Goal: Task Accomplishment & Management: Use online tool/utility

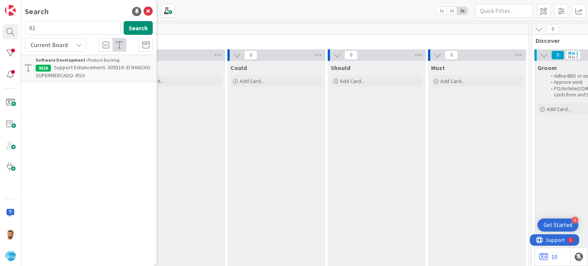
scroll to position [0, 608]
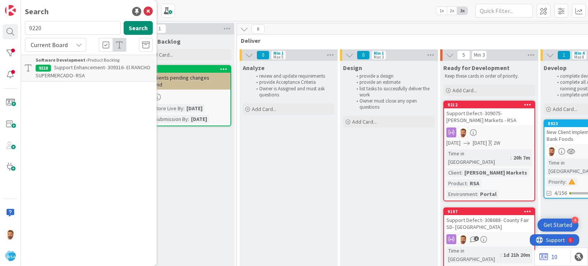
type input "9220"
click at [72, 70] on span "Support Maintenance - 309367- [GEOGRAPHIC_DATA]-RSA" at bounding box center [80, 71] width 89 height 15
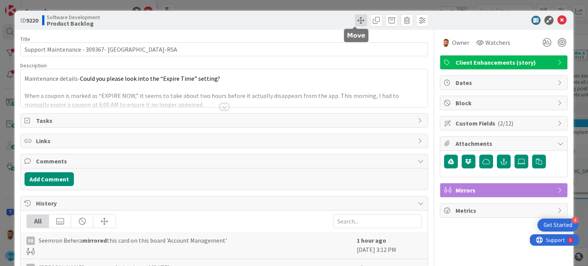
click at [358, 21] on span at bounding box center [361, 20] width 12 height 12
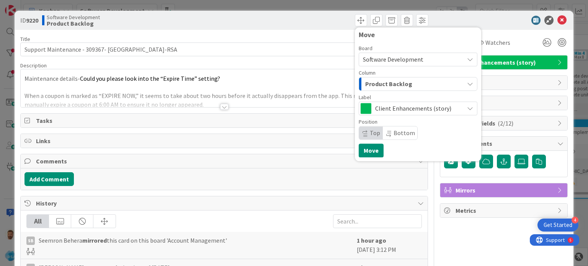
click at [376, 88] on span "Product Backlog" at bounding box center [388, 84] width 47 height 10
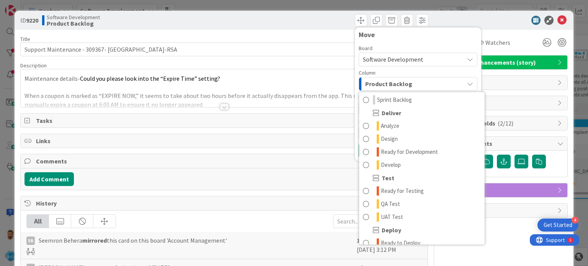
scroll to position [150, 0]
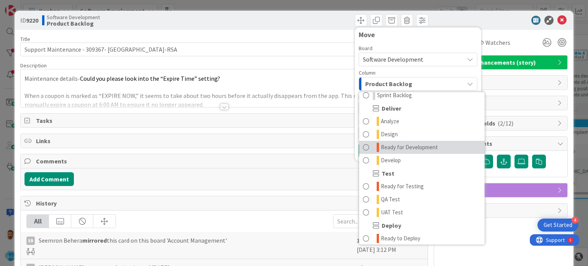
click at [393, 148] on span "Ready for Development" at bounding box center [409, 147] width 57 height 9
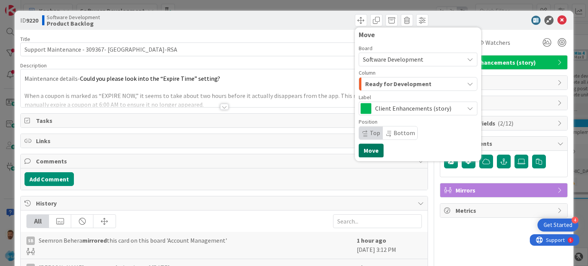
click at [361, 152] on button "Move" at bounding box center [370, 150] width 25 height 14
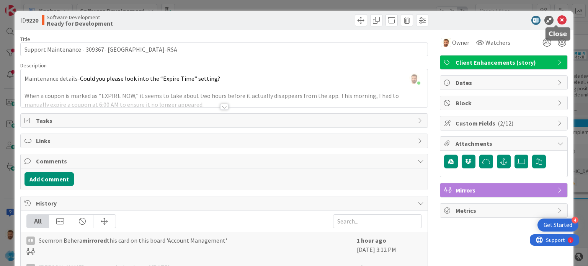
click at [557, 20] on icon at bounding box center [561, 20] width 9 height 9
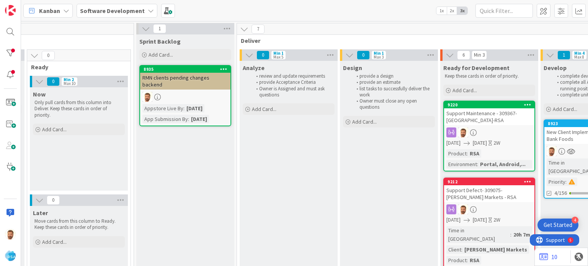
click at [472, 125] on link "9220 Support Maintenance - 309367- Elrancho-RSA [DATE] [DATE] 2W Product : RSA …" at bounding box center [489, 136] width 92 height 71
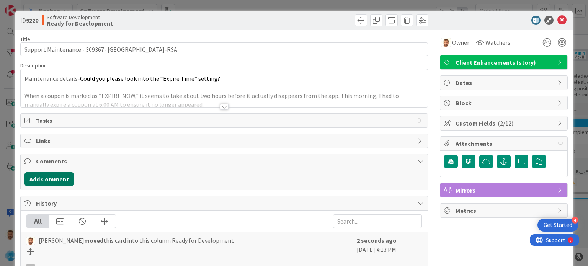
click at [58, 179] on button "Add Comment" at bounding box center [48, 179] width 49 height 14
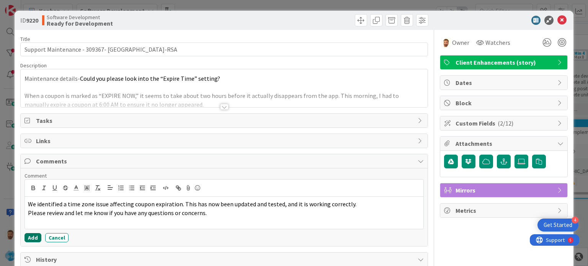
click at [32, 233] on button "Add" at bounding box center [32, 237] width 17 height 9
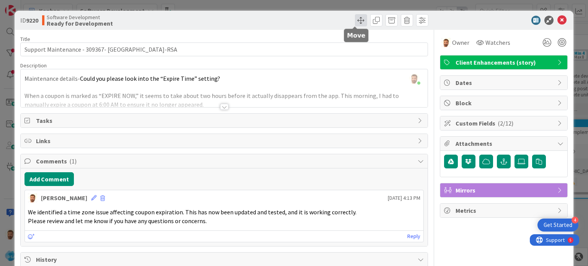
click at [357, 15] on span at bounding box center [361, 20] width 12 height 12
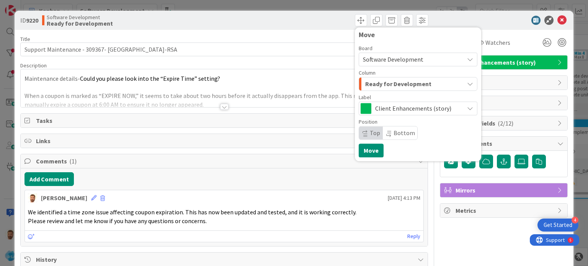
click at [380, 85] on span "Ready for Development" at bounding box center [398, 84] width 66 height 10
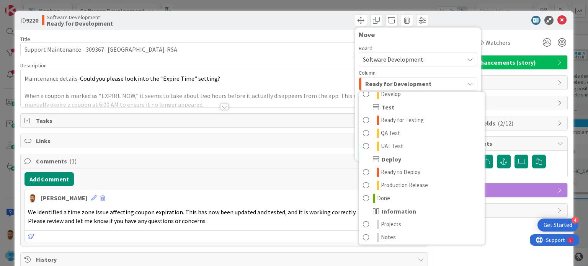
scroll to position [218, 0]
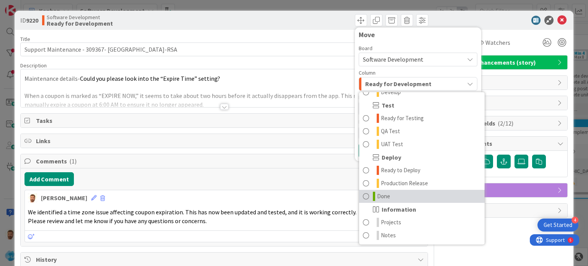
click at [385, 196] on link "Done" at bounding box center [421, 196] width 125 height 13
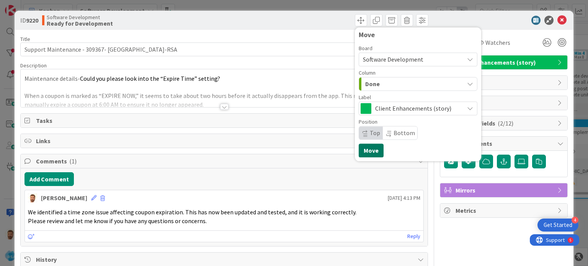
click at [367, 151] on button "Move" at bounding box center [370, 150] width 25 height 14
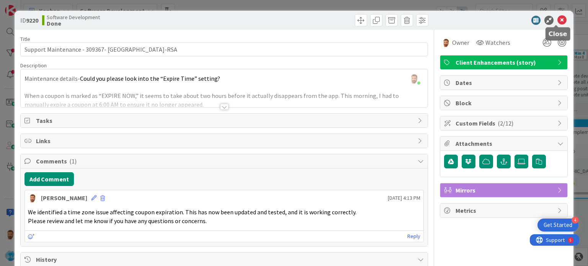
click at [557, 16] on icon at bounding box center [561, 20] width 9 height 9
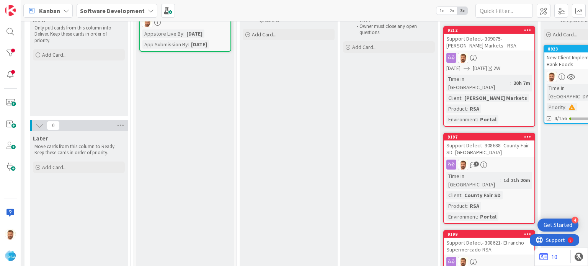
scroll to position [79, 608]
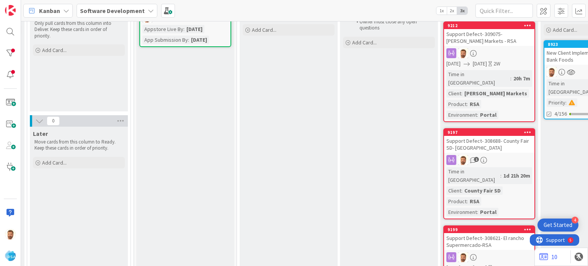
click at [465, 137] on div "Support Defect- 308688- County Fair SD- [GEOGRAPHIC_DATA]" at bounding box center [489, 144] width 90 height 17
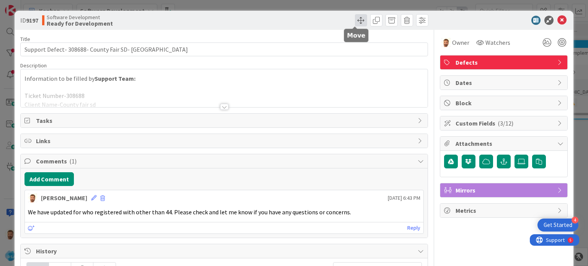
click at [355, 21] on span at bounding box center [361, 20] width 12 height 12
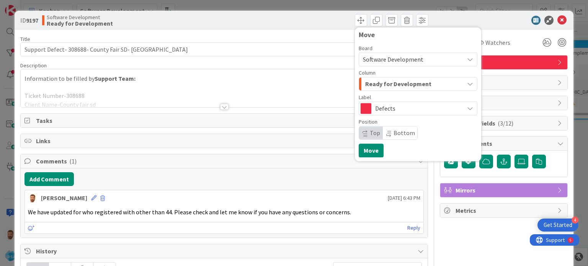
click at [378, 82] on span "Ready for Development" at bounding box center [398, 84] width 66 height 10
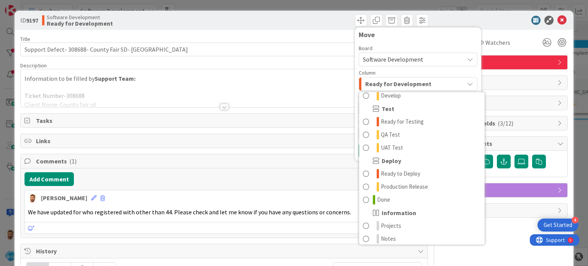
scroll to position [218, 0]
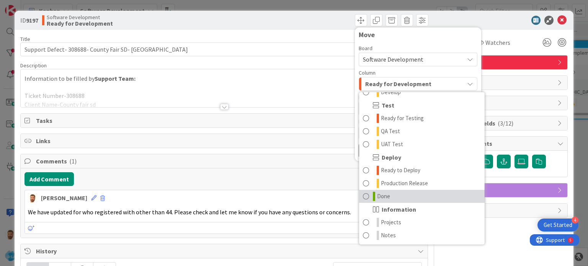
click at [383, 194] on span "Done" at bounding box center [383, 196] width 13 height 9
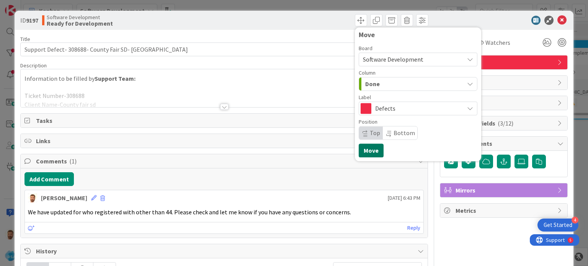
click at [368, 148] on button "Move" at bounding box center [370, 150] width 25 height 14
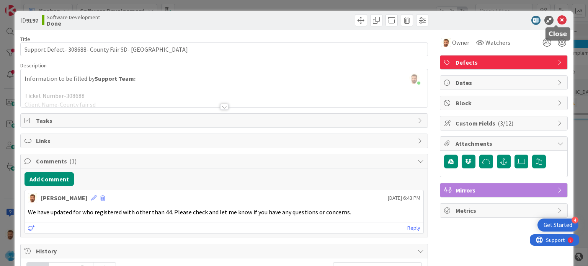
click at [557, 24] on icon at bounding box center [561, 20] width 9 height 9
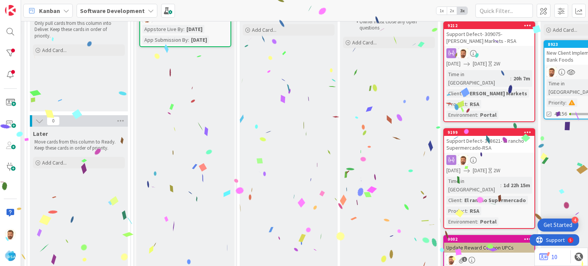
click at [486, 139] on div "Support Defect- 308621- El rancho Supermercado-RSA" at bounding box center [489, 144] width 90 height 17
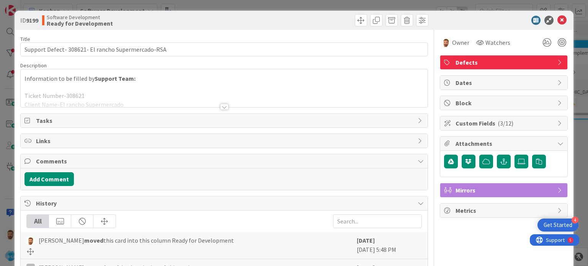
click at [220, 104] on div at bounding box center [224, 107] width 8 height 6
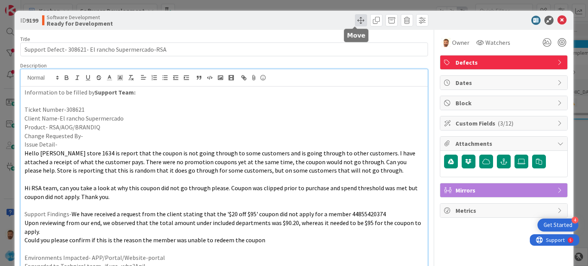
click at [355, 16] on span at bounding box center [361, 20] width 12 height 12
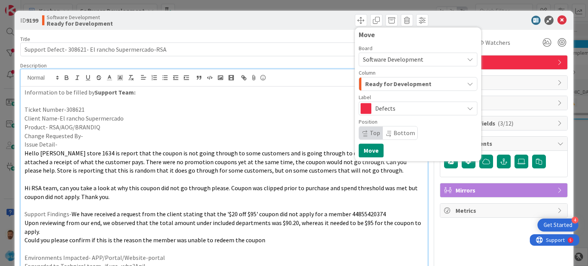
click at [376, 85] on span "Ready for Development" at bounding box center [398, 84] width 66 height 10
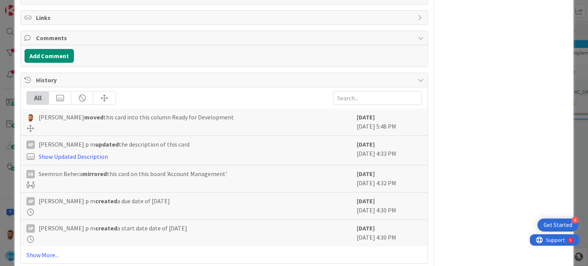
scroll to position [376, 0]
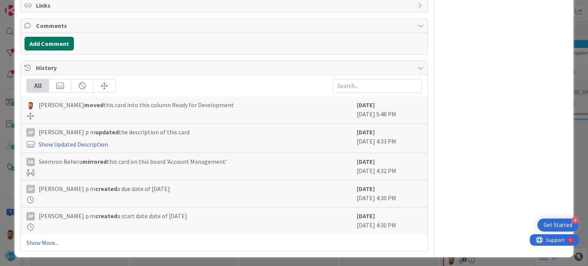
click at [54, 39] on button "Add Comment" at bounding box center [48, 44] width 49 height 14
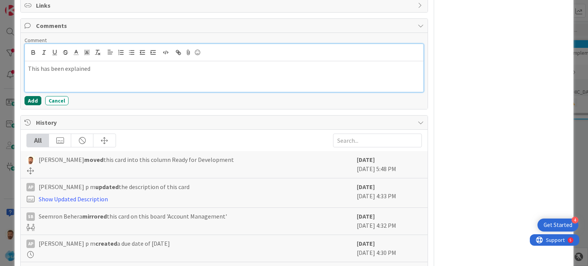
click at [31, 98] on button "Add" at bounding box center [32, 100] width 17 height 9
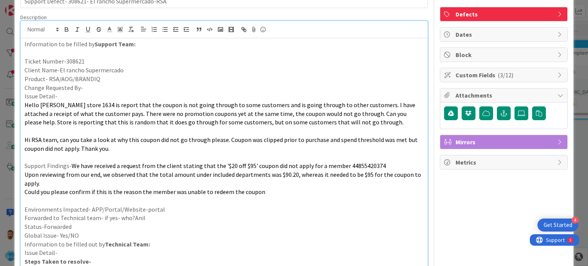
scroll to position [0, 0]
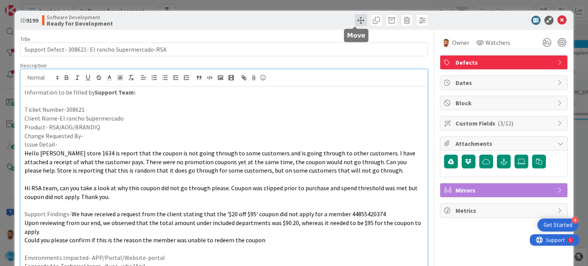
click at [356, 24] on span at bounding box center [361, 20] width 12 height 12
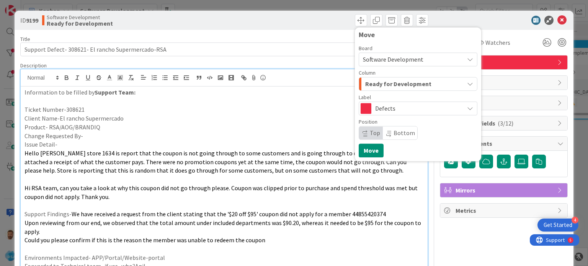
click at [376, 82] on span "Ready for Development" at bounding box center [398, 84] width 66 height 10
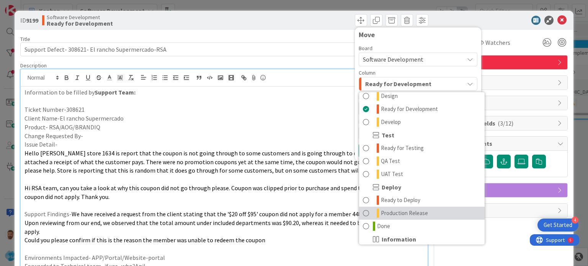
scroll to position [188, 0]
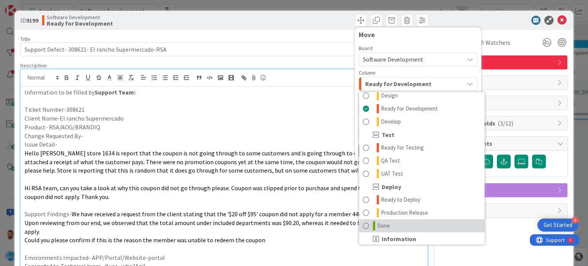
click at [416, 222] on link "Done" at bounding box center [421, 225] width 125 height 13
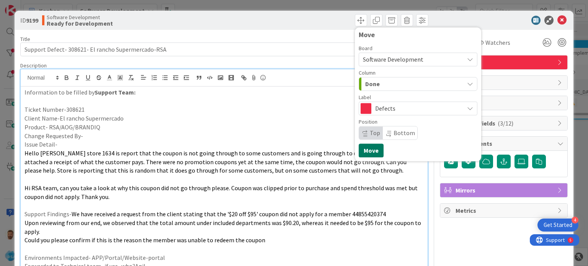
click at [363, 150] on button "Move" at bounding box center [370, 150] width 25 height 14
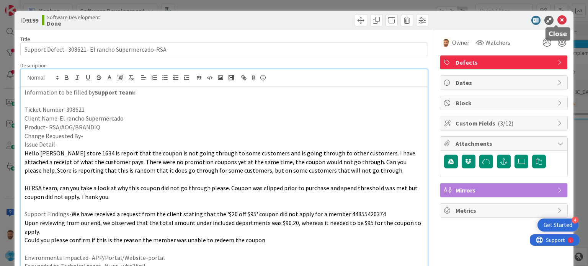
click at [557, 20] on icon at bounding box center [561, 20] width 9 height 9
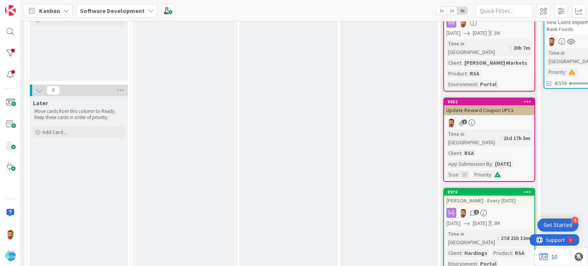
scroll to position [110, 608]
click at [477, 188] on link "8976 Hardings - Every [DATE] 2 [DATE] [DATE] 3M Time in [GEOGRAPHIC_DATA] : 27d…" at bounding box center [489, 228] width 92 height 83
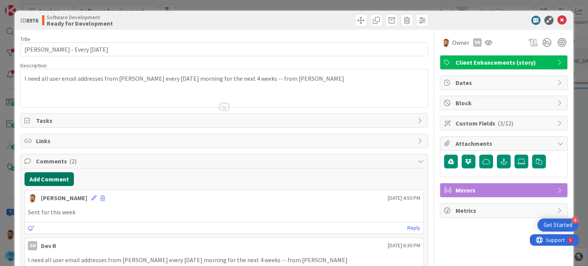
click at [62, 177] on button "Add Comment" at bounding box center [48, 179] width 49 height 14
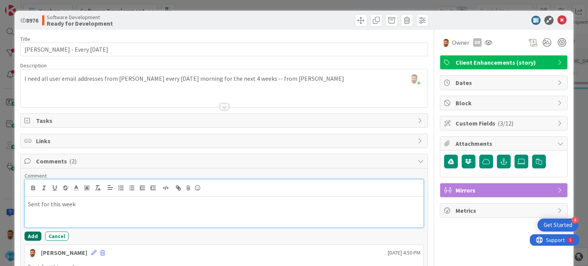
click at [33, 235] on button "Add" at bounding box center [32, 235] width 17 height 9
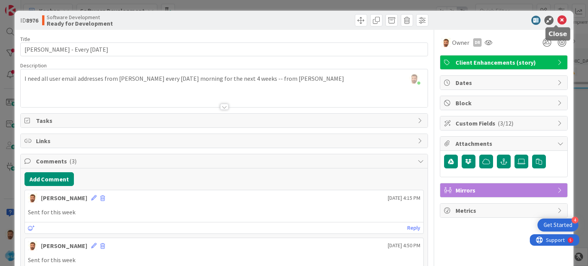
click at [557, 20] on icon at bounding box center [561, 20] width 9 height 9
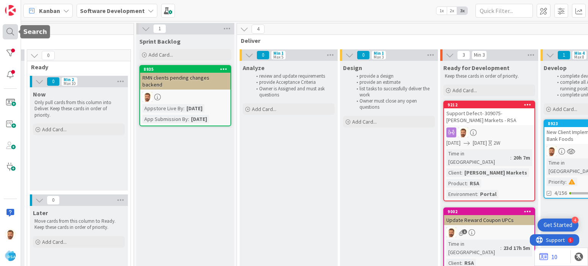
click at [8, 29] on div at bounding box center [10, 31] width 15 height 15
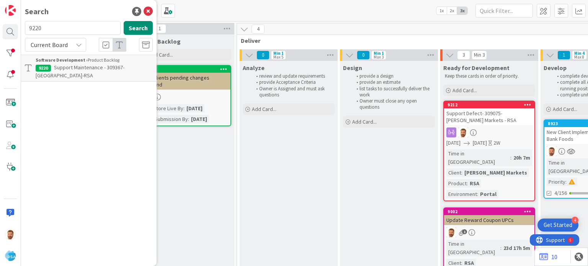
click at [47, 26] on input "9220" at bounding box center [73, 28] width 96 height 14
type input "9222"
